Goal: Task Accomplishment & Management: Use online tool/utility

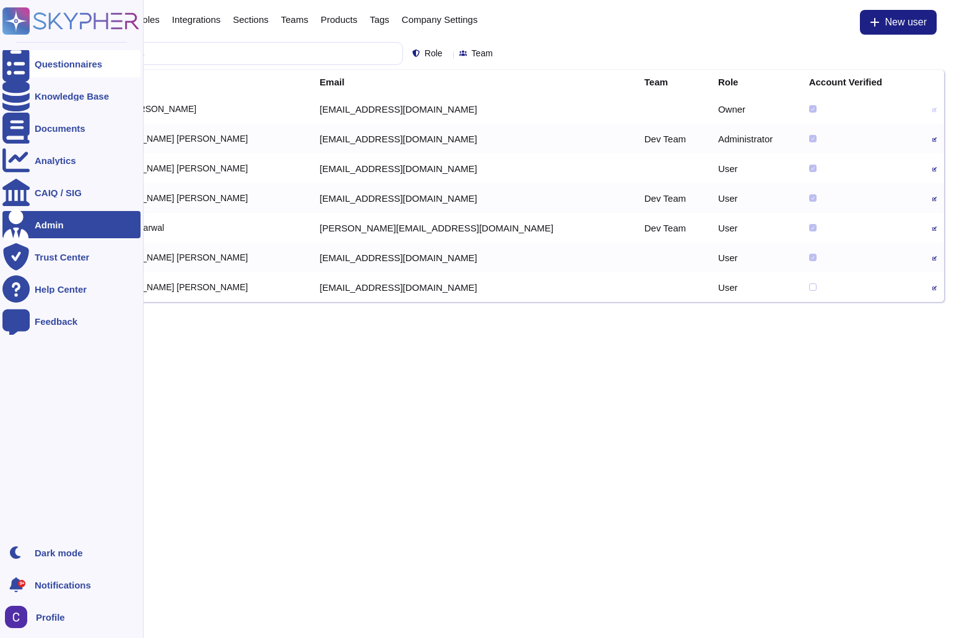
click at [18, 65] on icon at bounding box center [15, 64] width 27 height 37
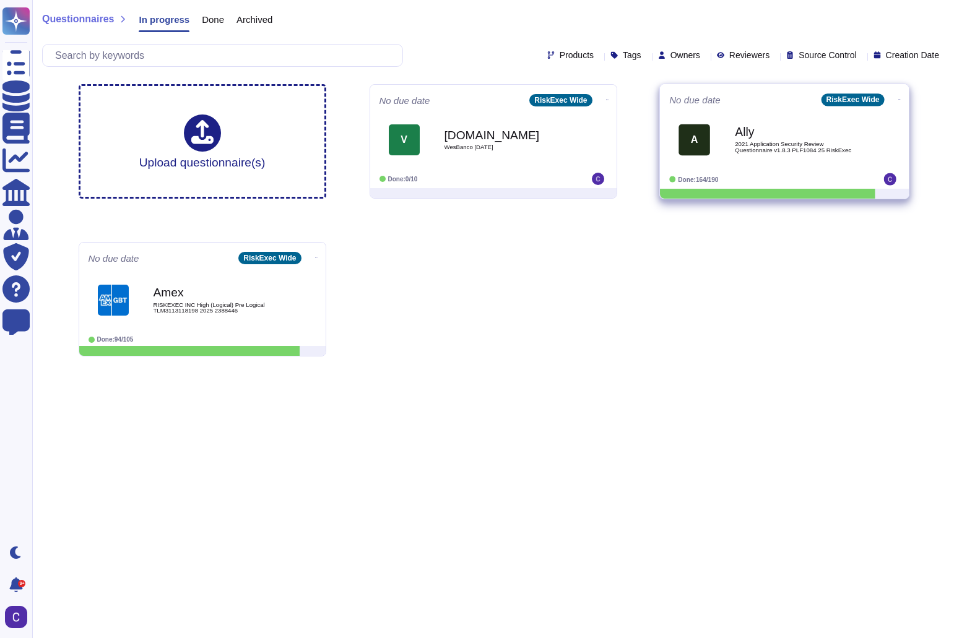
click at [898, 95] on span at bounding box center [899, 98] width 5 height 13
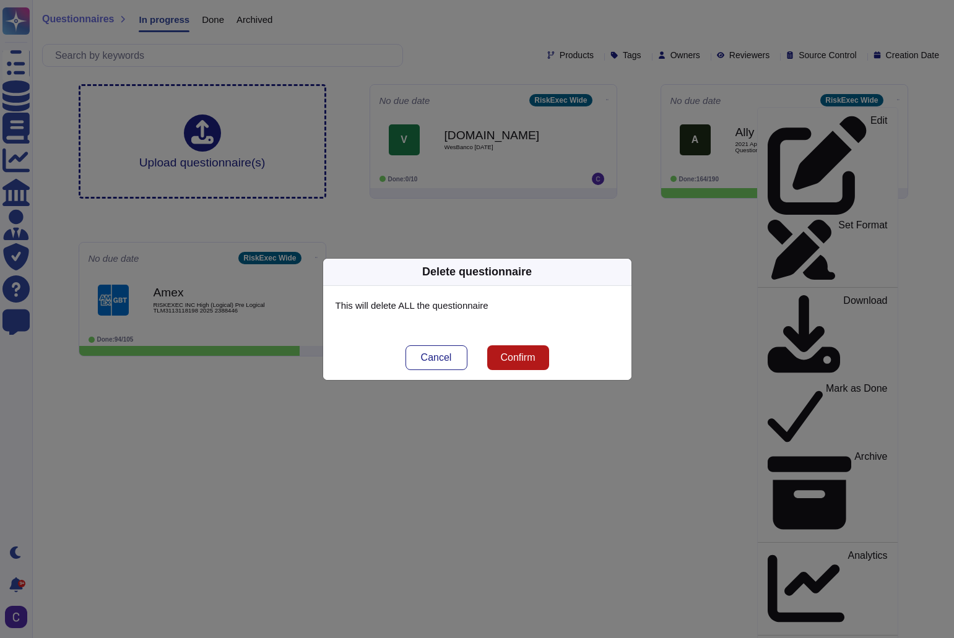
click at [537, 365] on button "Confirm" at bounding box center [518, 358] width 62 height 25
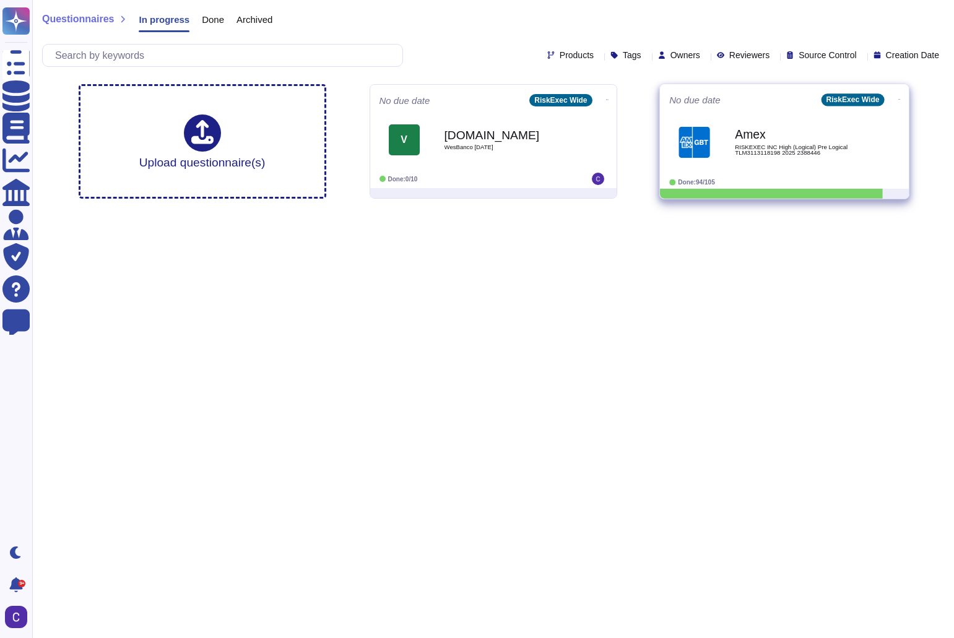
click at [898, 98] on icon at bounding box center [899, 99] width 2 height 3
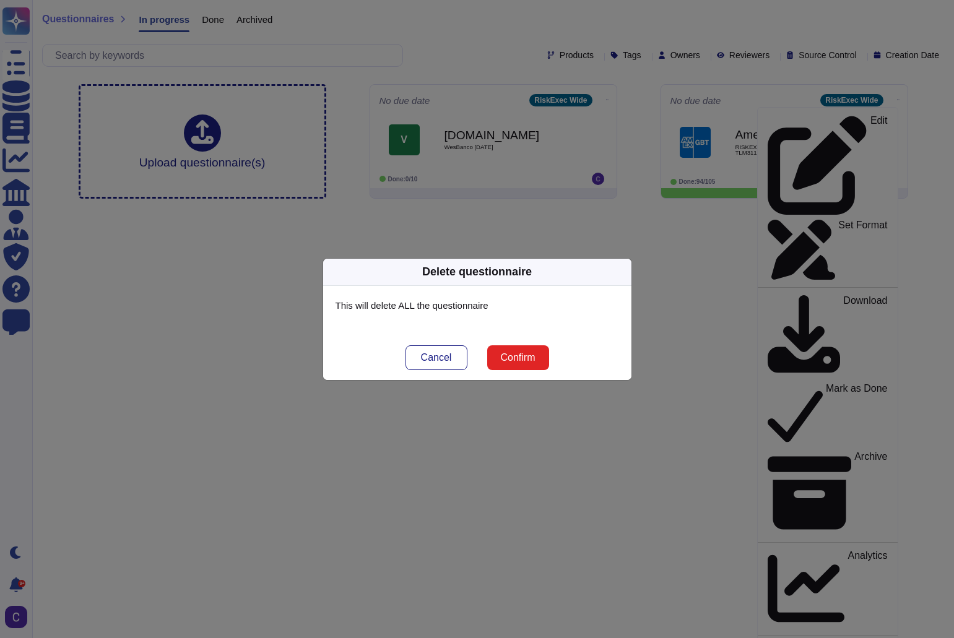
click at [486, 363] on div "Cancel Confirm" at bounding box center [477, 358] width 308 height 45
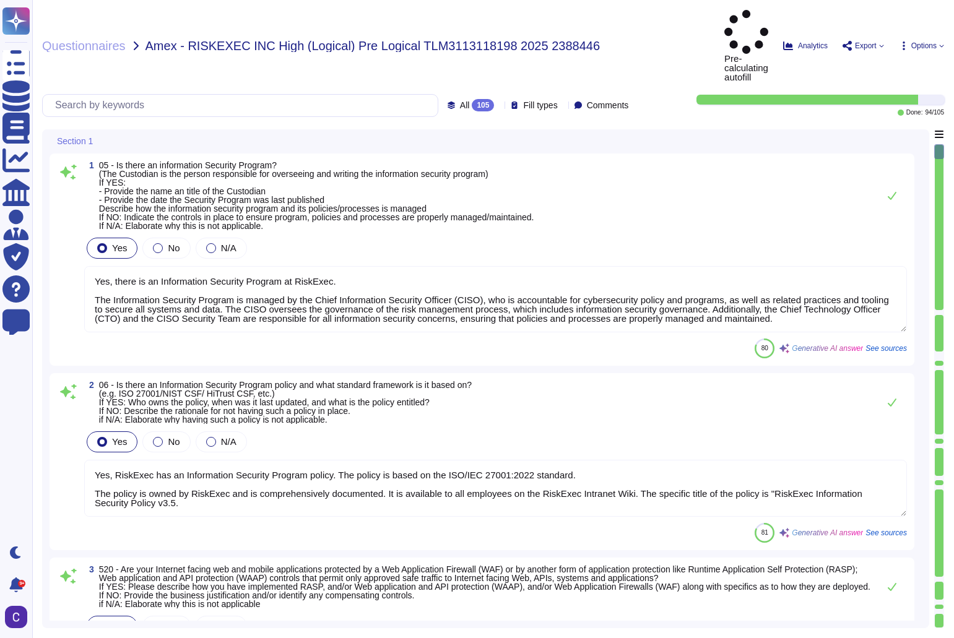
type textarea "Yes, there is an Information Security Program at RiskExec. The Information Secu…"
type textarea "Yes, RiskExec has an Information Security Program policy. The policy is based o…"
type textarea "Yes, RiskExec employs Web Application Firewalls (WAFs) to monitor and filter HT…"
type textarea "Yes, there is a Data Governance and Classification Policy in place at RiskExec.…"
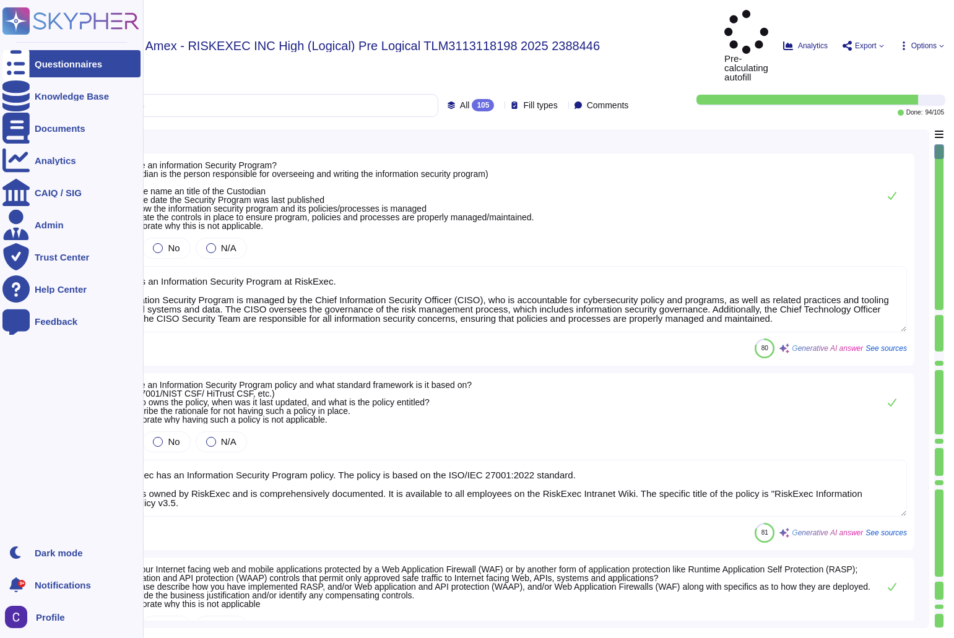
click at [16, 58] on icon at bounding box center [15, 64] width 27 height 37
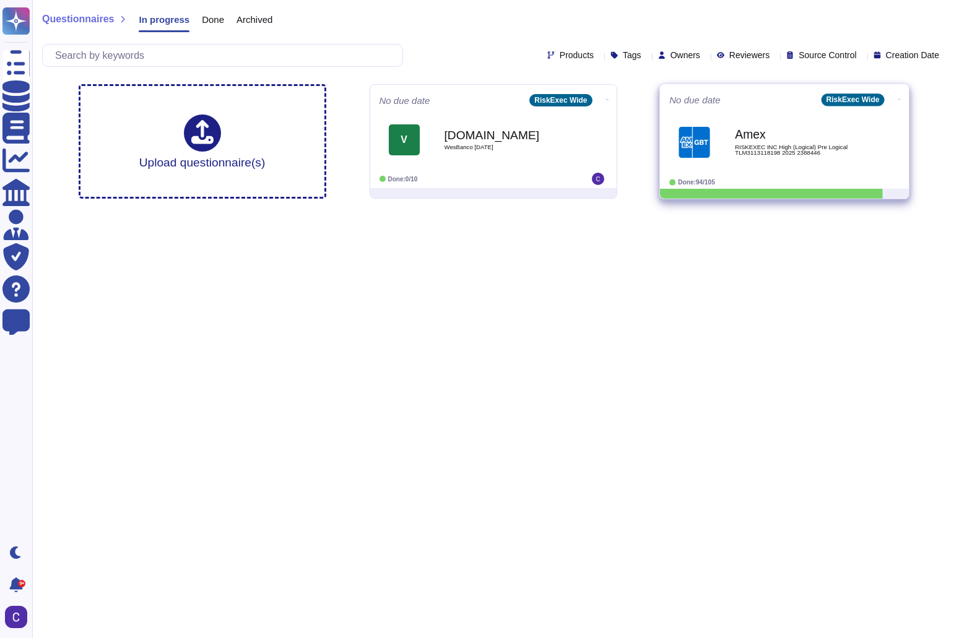
click at [898, 100] on icon at bounding box center [899, 99] width 2 height 3
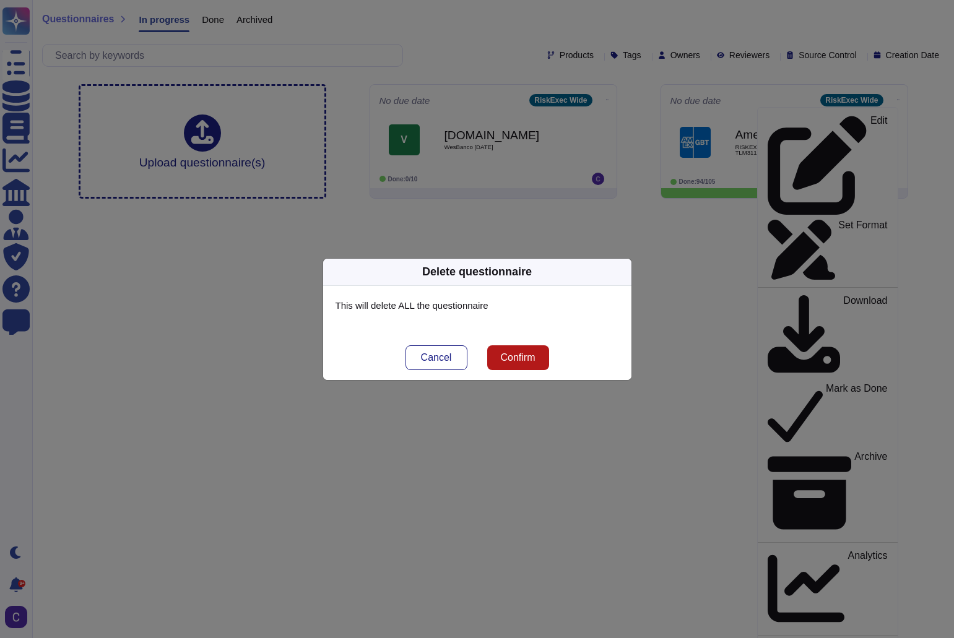
click at [521, 353] on span "Confirm" at bounding box center [517, 358] width 35 height 10
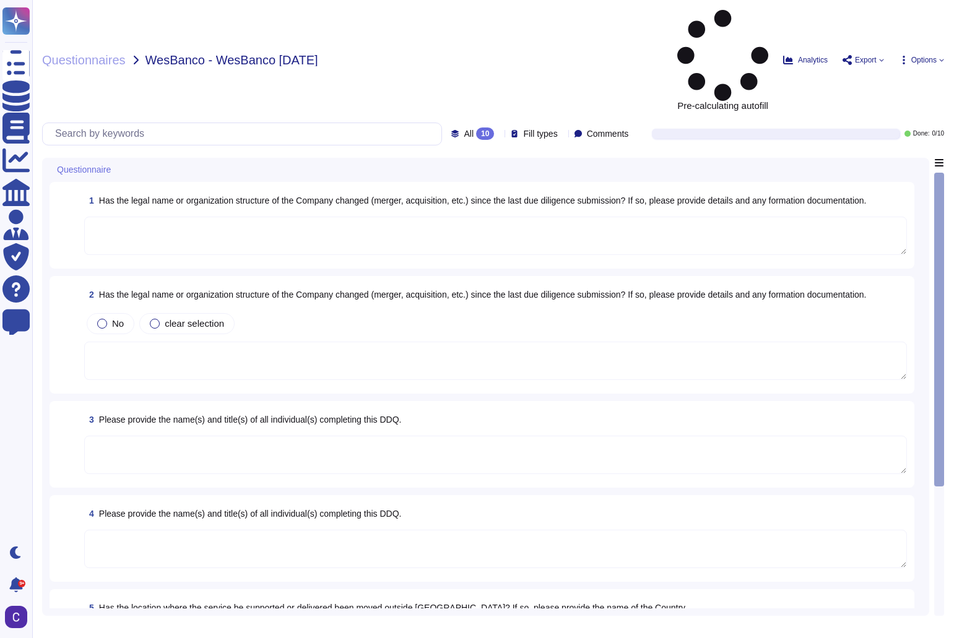
click at [811, 311] on div "No clear selection" at bounding box center [495, 324] width 823 height 26
